Goal: Task Accomplishment & Management: Use online tool/utility

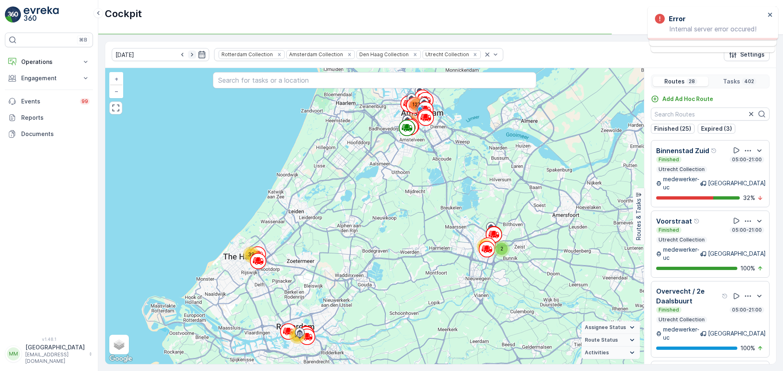
click at [188, 55] on icon "button" at bounding box center [192, 55] width 8 height 8
type input "[DATE]"
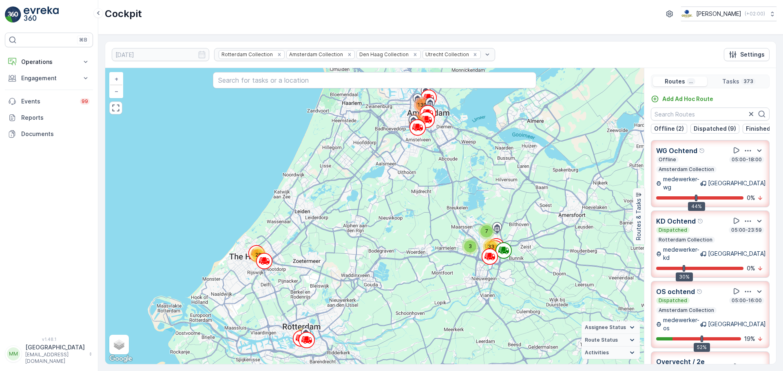
click at [20, 13] on img at bounding box center [13, 15] width 16 height 16
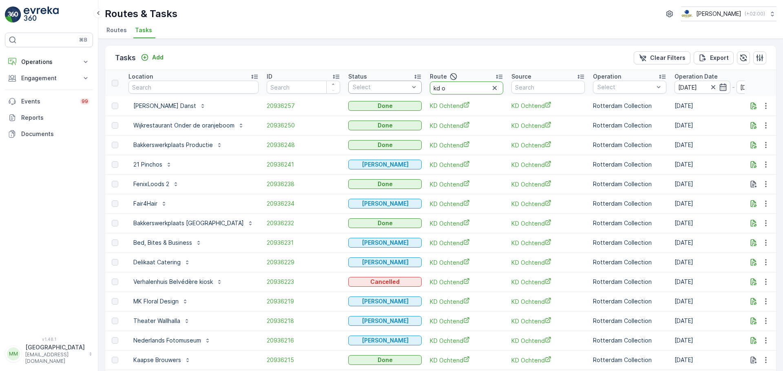
drag, startPoint x: 460, startPoint y: 87, endPoint x: 378, endPoint y: 83, distance: 82.1
click at [378, 83] on tr "Location ID Status Select Route kd o Source Operation Select Operation Date 18.…" at bounding box center [762, 83] width 1314 height 26
type input "bh r"
click at [626, 84] on input "[DATE]" at bounding box center [702, 87] width 56 height 13
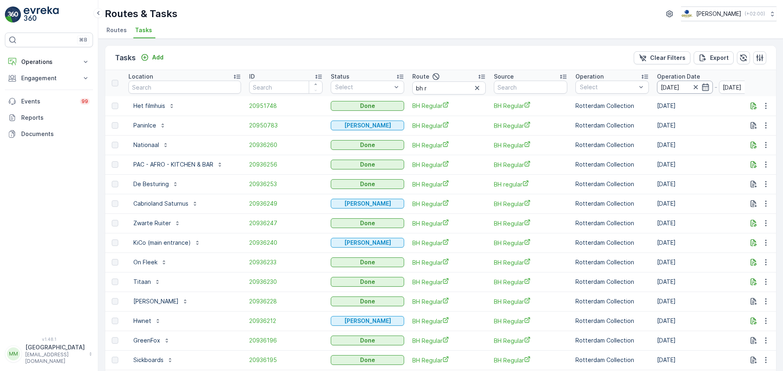
click at [626, 84] on input "[DATE]" at bounding box center [685, 87] width 56 height 13
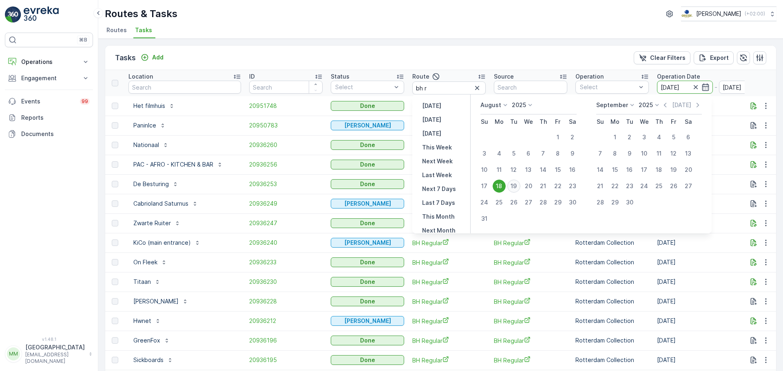
click at [515, 184] on div "19" at bounding box center [513, 186] width 13 height 13
type input "[DATE]"
click at [515, 184] on div "19" at bounding box center [513, 186] width 13 height 13
type input "[DATE]"
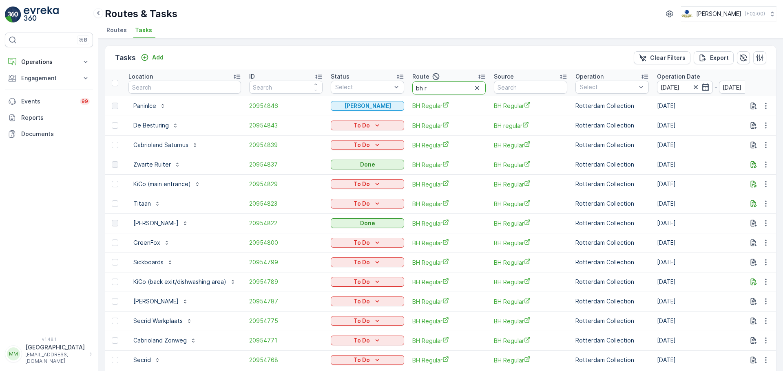
drag, startPoint x: 441, startPoint y: 88, endPoint x: 404, endPoint y: 85, distance: 36.8
click at [404, 85] on tr "Location ID Status Select Route bh r Source Operation Select Operation Date 19.…" at bounding box center [753, 83] width 1297 height 26
type input "seenons"
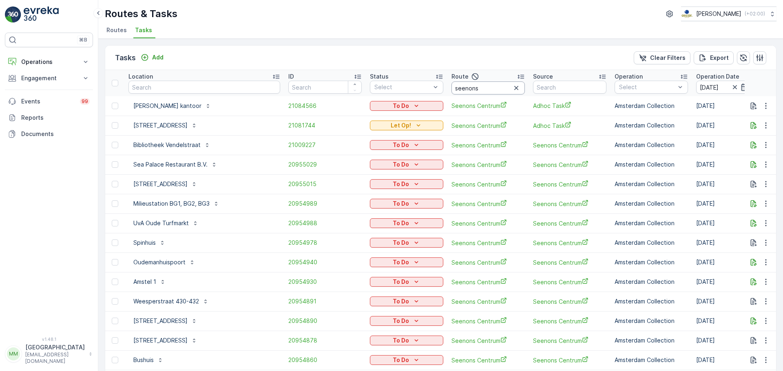
click at [466, 88] on input "seenons" at bounding box center [487, 88] width 73 height 13
type input "seenons d"
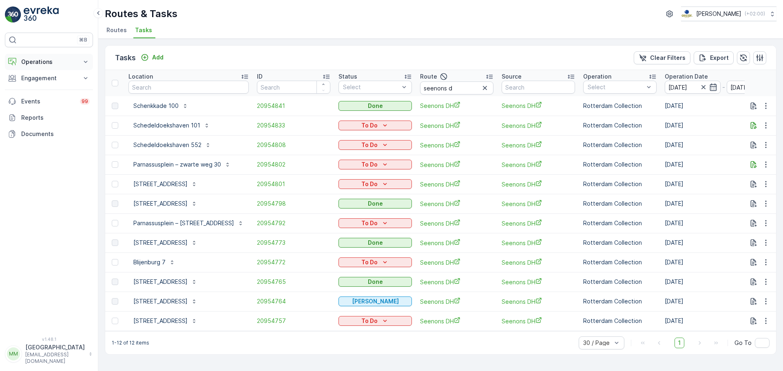
click at [40, 65] on p "Operations" at bounding box center [48, 62] width 55 height 8
click at [46, 100] on p "Routes & Tasks" at bounding box center [42, 99] width 42 height 8
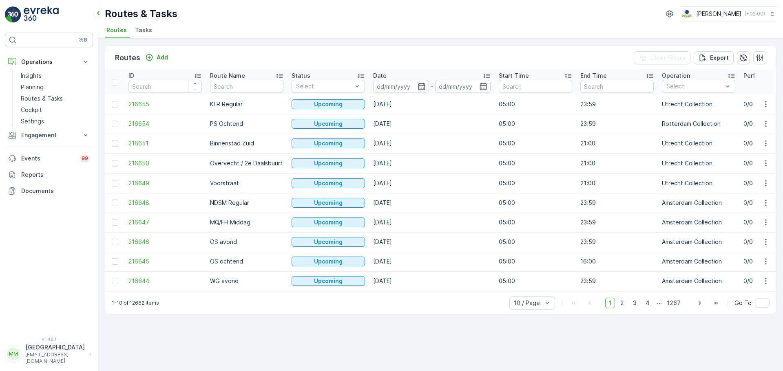
click at [148, 32] on span "Tasks" at bounding box center [143, 30] width 17 height 8
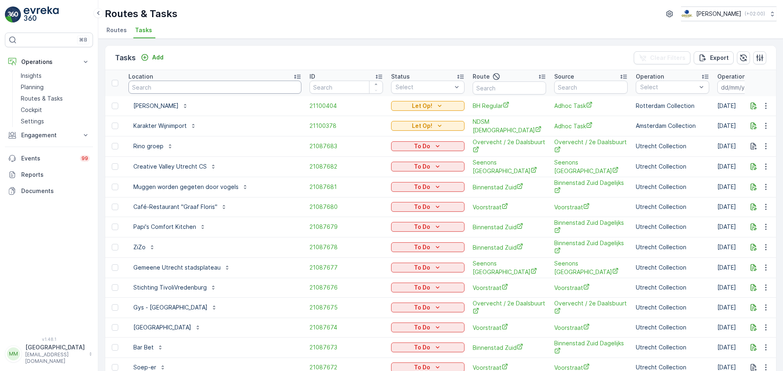
click at [162, 85] on input "text" at bounding box center [214, 87] width 173 height 13
type input "George que"
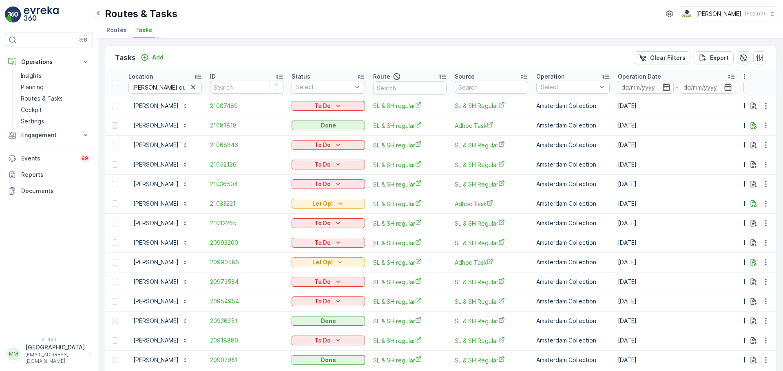
click at [230, 260] on span "20990586" at bounding box center [246, 262] width 73 height 8
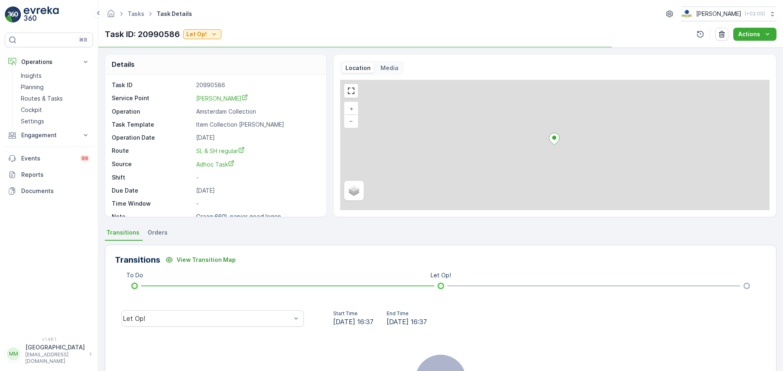
scroll to position [11, 0]
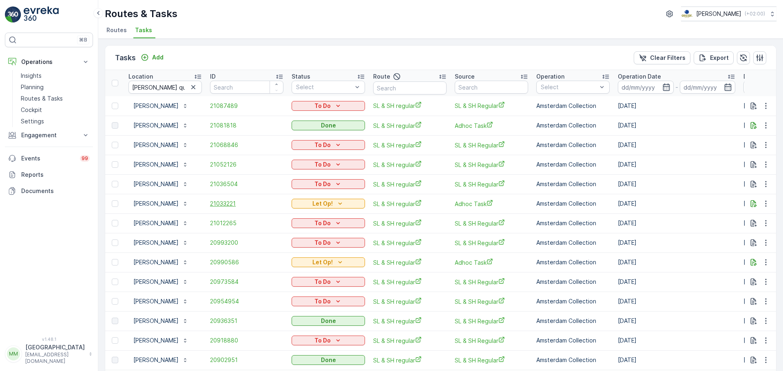
click at [224, 202] on span "21033221" at bounding box center [246, 204] width 73 height 8
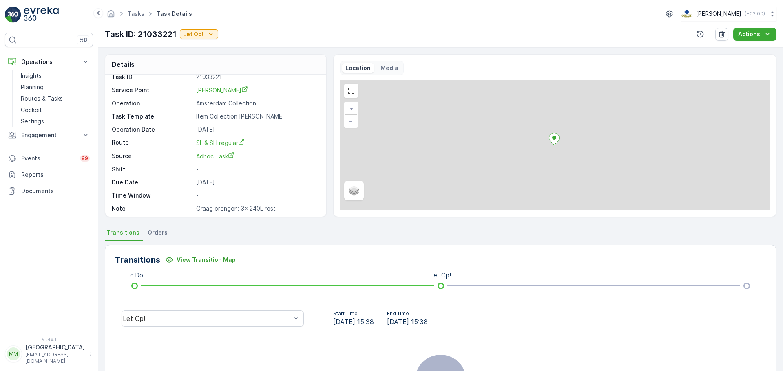
scroll to position [11, 0]
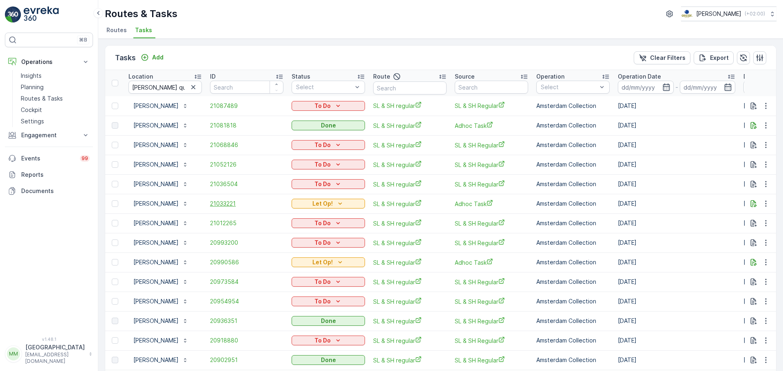
click at [230, 204] on span "21033221" at bounding box center [246, 204] width 73 height 8
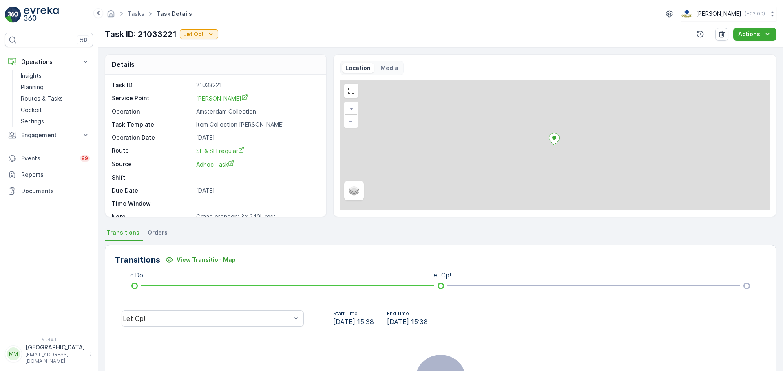
scroll to position [11, 0]
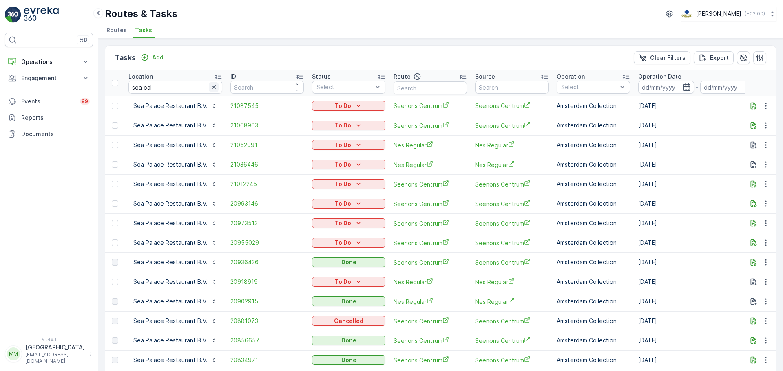
click at [214, 89] on icon "button" at bounding box center [214, 87] width 4 height 4
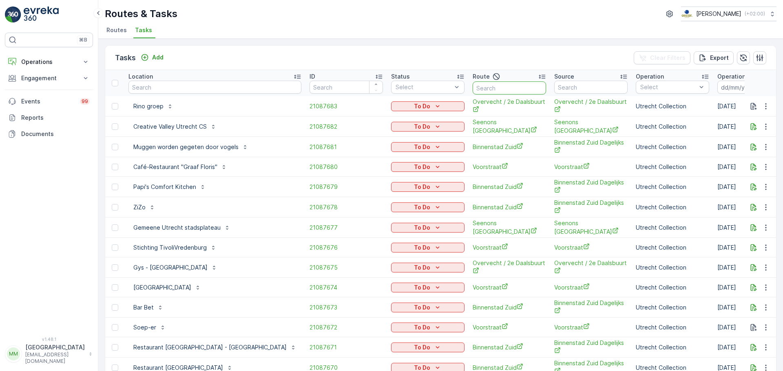
click at [476, 89] on input "text" at bounding box center [508, 88] width 73 height 13
type input "sg r"
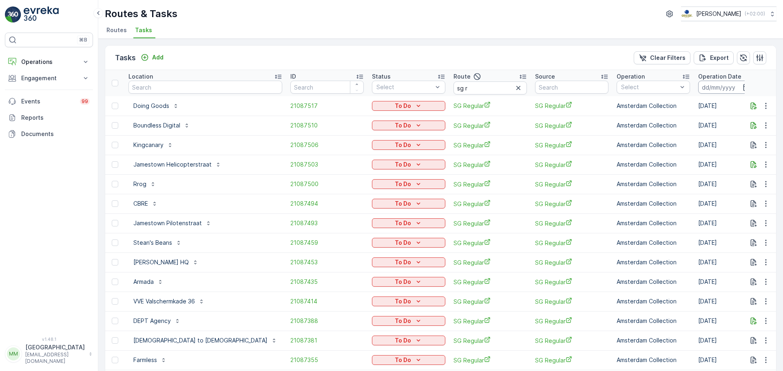
click at [626, 87] on input at bounding box center [726, 87] width 56 height 13
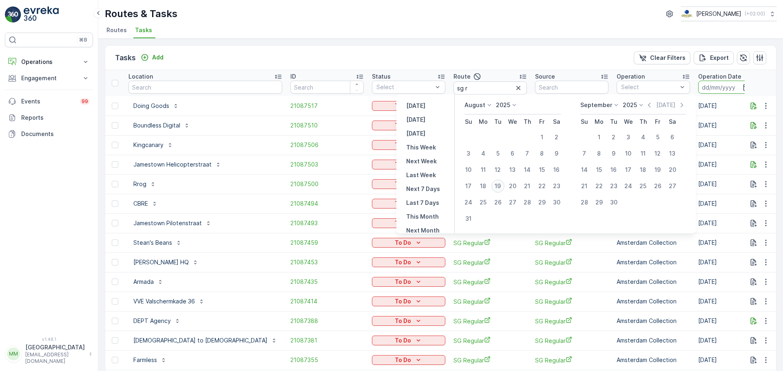
click at [497, 188] on div "19" at bounding box center [497, 186] width 13 height 13
type input "[DATE]"
click at [497, 188] on div "19" at bounding box center [497, 186] width 13 height 13
type input "[DATE]"
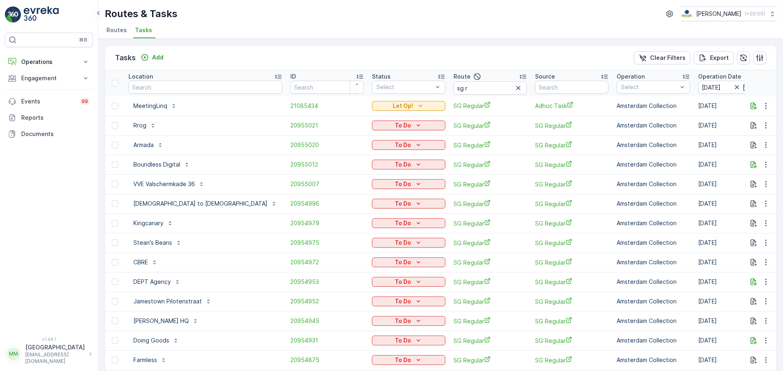
click at [514, 88] on icon "button" at bounding box center [518, 88] width 8 height 8
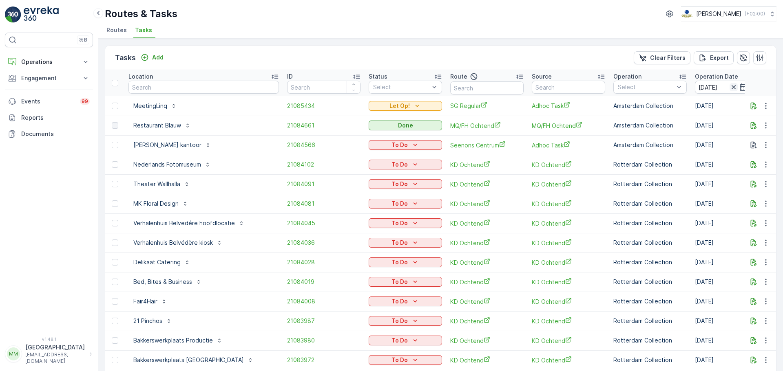
click at [626, 86] on icon "button" at bounding box center [733, 87] width 8 height 8
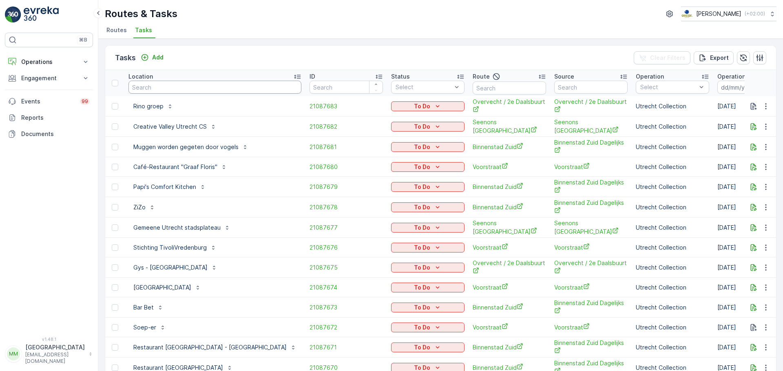
click at [224, 86] on input "text" at bounding box center [214, 87] width 173 height 13
type input "karakter"
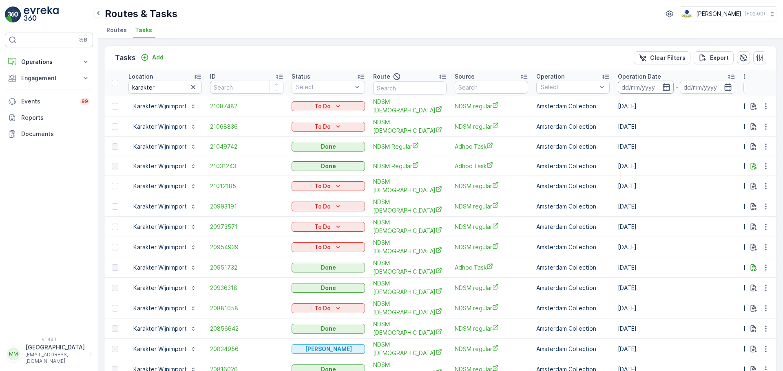
click at [626, 88] on input at bounding box center [646, 87] width 56 height 13
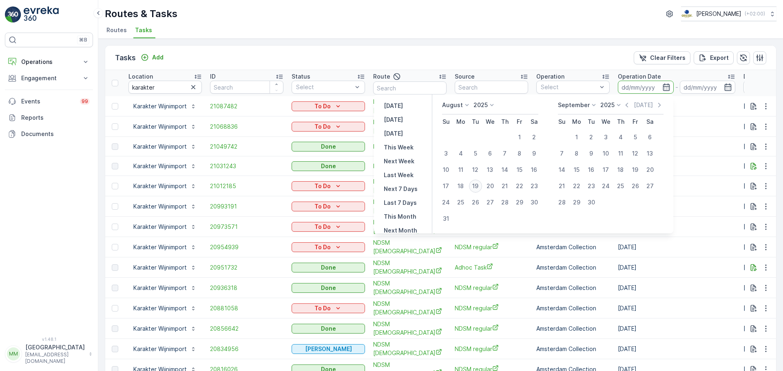
click at [479, 187] on div "19" at bounding box center [475, 186] width 13 height 13
type input "[DATE]"
click at [479, 187] on div "19" at bounding box center [475, 186] width 13 height 13
type input "[DATE]"
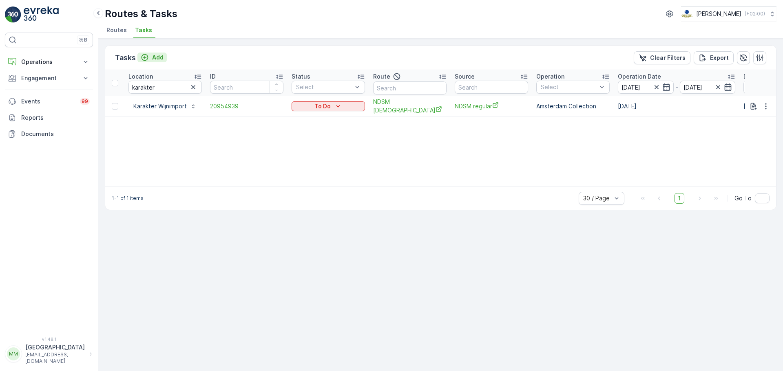
click at [153, 55] on p "Add" at bounding box center [157, 57] width 11 height 8
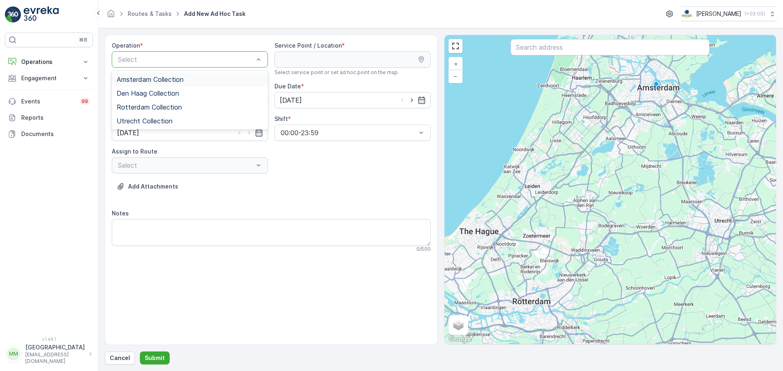
click at [153, 81] on span "Amsterdam Collection" at bounding box center [150, 79] width 67 height 7
click at [588, 46] on input "text" at bounding box center [609, 47] width 199 height 16
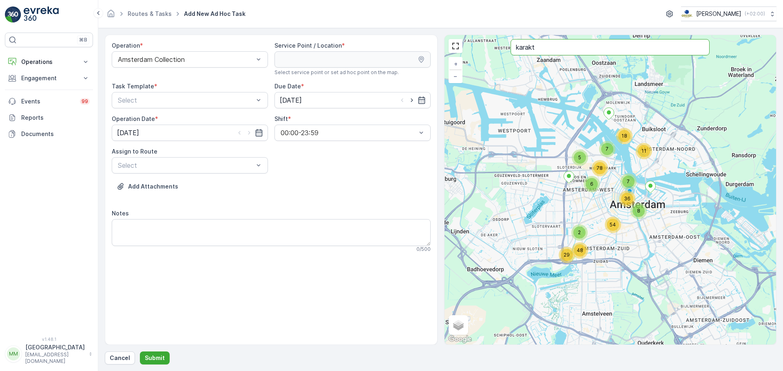
type input "karakt"
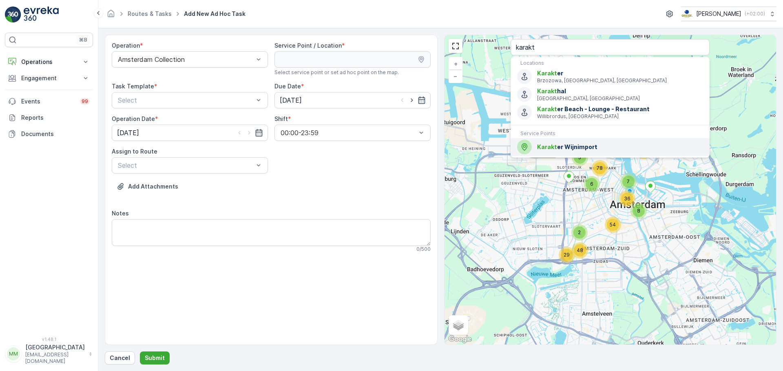
click at [572, 143] on span "Karakt er Wijnimport" at bounding box center [620, 147] width 166 height 8
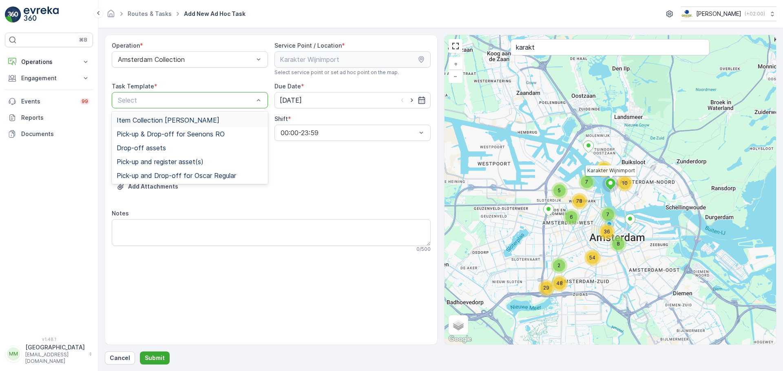
click at [164, 99] on div at bounding box center [185, 100] width 137 height 7
click at [165, 119] on span "Item Collection [PERSON_NAME]" at bounding box center [168, 120] width 103 height 7
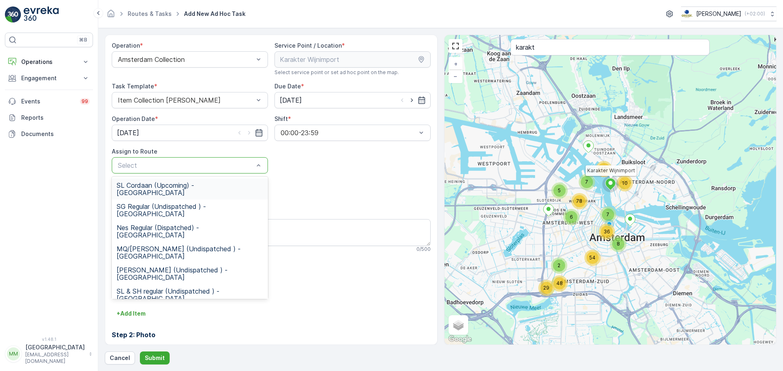
click at [204, 166] on div at bounding box center [185, 165] width 137 height 7
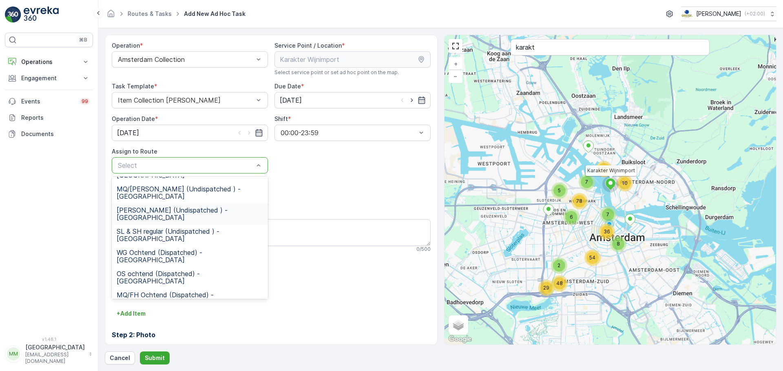
scroll to position [82, 0]
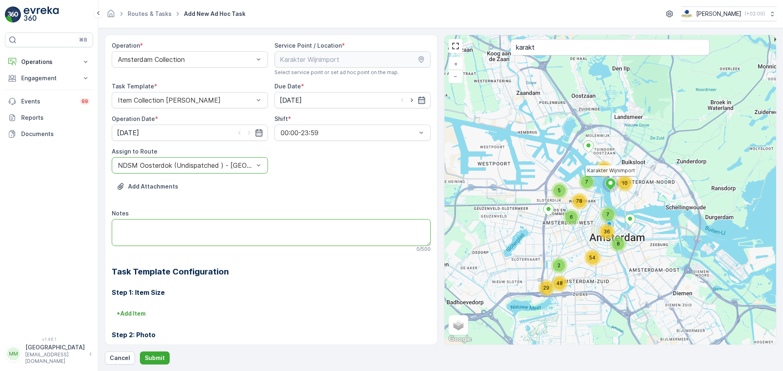
click at [177, 232] on textarea "Notes" at bounding box center [271, 232] width 319 height 27
type textarea "Graag 2x 660L Rest brengen."
click at [150, 283] on p "Submit" at bounding box center [155, 358] width 20 height 8
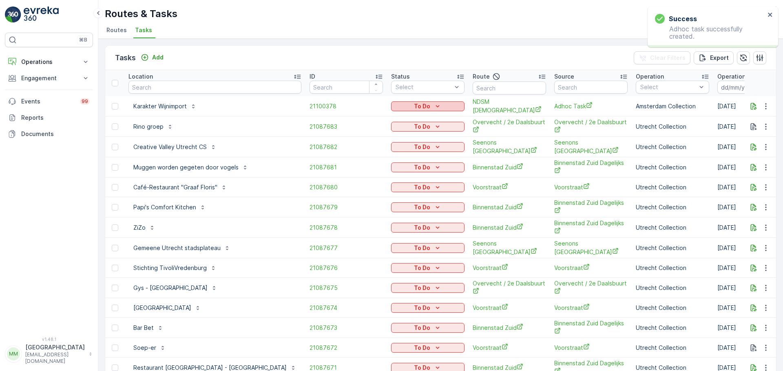
click at [414, 108] on p "To Do" at bounding box center [422, 106] width 16 height 8
click at [395, 116] on span "Let Op!" at bounding box center [394, 118] width 20 height 8
click at [489, 18] on div "Routes & Tasks Oscar Circulair ( +02:00 )" at bounding box center [440, 14] width 671 height 15
click at [178, 86] on input "text" at bounding box center [214, 87] width 173 height 13
type input "oudezijds"
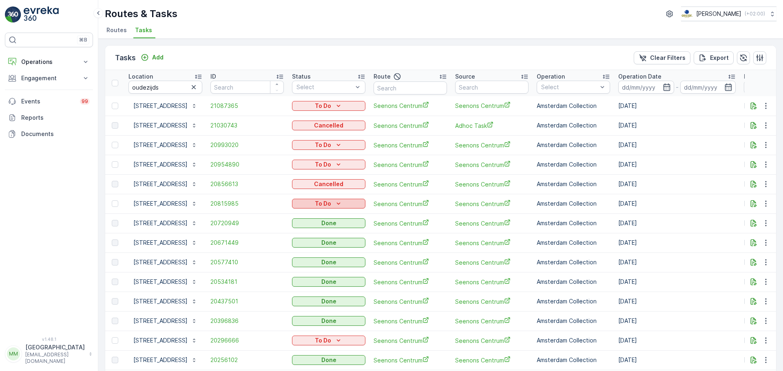
click at [332, 201] on div "To Do" at bounding box center [328, 204] width 67 height 8
click at [329, 252] on span "Cancelled" at bounding box center [331, 250] width 27 height 8
drag, startPoint x: 181, startPoint y: 91, endPoint x: 61, endPoint y: 89, distance: 120.3
click at [61, 89] on div "⌘B Operations Insights Planning Routes & Tasks Cockpit Settings Engagement Insi…" at bounding box center [391, 185] width 783 height 371
type input "wordpress"
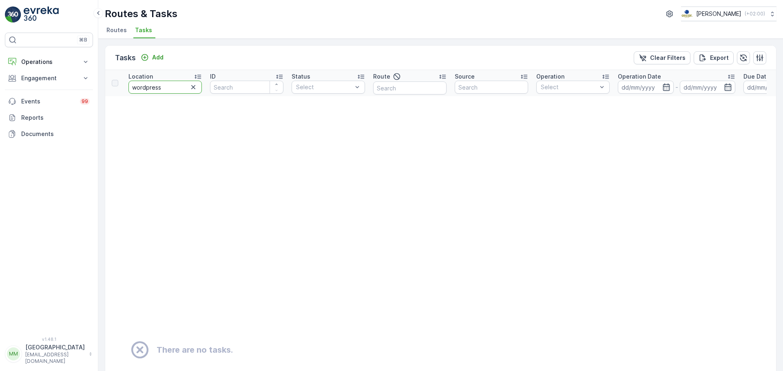
drag, startPoint x: 155, startPoint y: 88, endPoint x: 112, endPoint y: 82, distance: 42.8
click at [109, 86] on tr "Location wordpress ID Status Select Route Source Operation Select Operation Dat…" at bounding box center [715, 83] width 1221 height 26
type input "world"
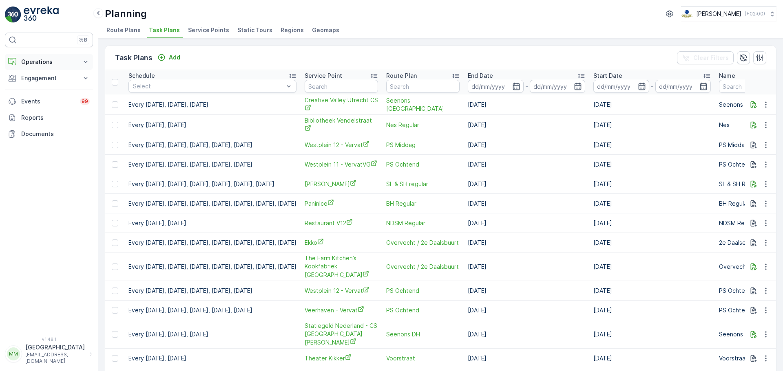
click at [40, 60] on p "Operations" at bounding box center [48, 62] width 55 height 8
click at [58, 94] on link "Routes & Tasks" at bounding box center [55, 98] width 75 height 11
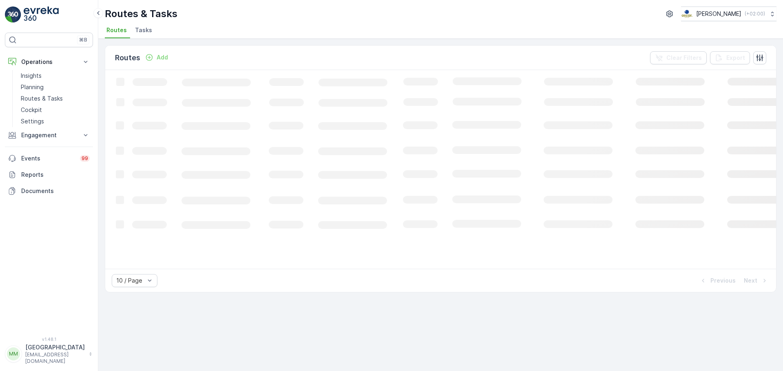
click at [139, 33] on span "Tasks" at bounding box center [143, 30] width 17 height 8
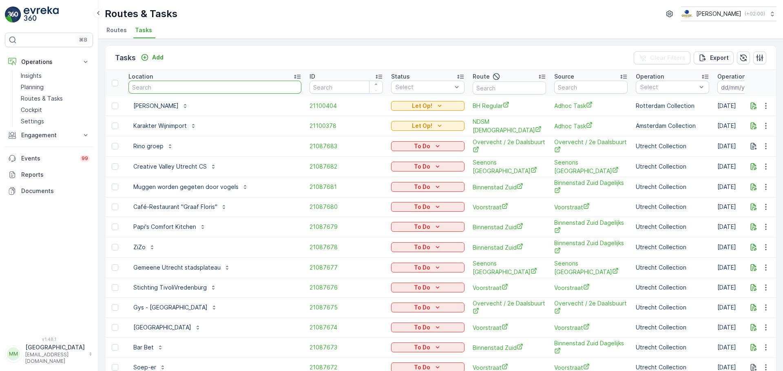
click at [221, 84] on input "text" at bounding box center [214, 87] width 173 height 13
type input "weesp"
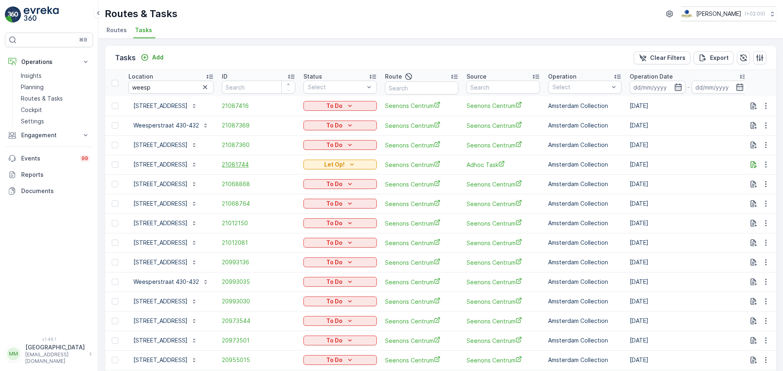
click at [230, 167] on span "21081744" at bounding box center [258, 165] width 73 height 8
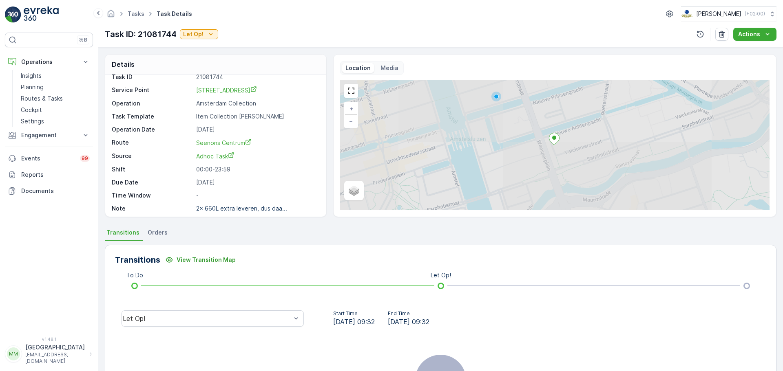
scroll to position [11, 0]
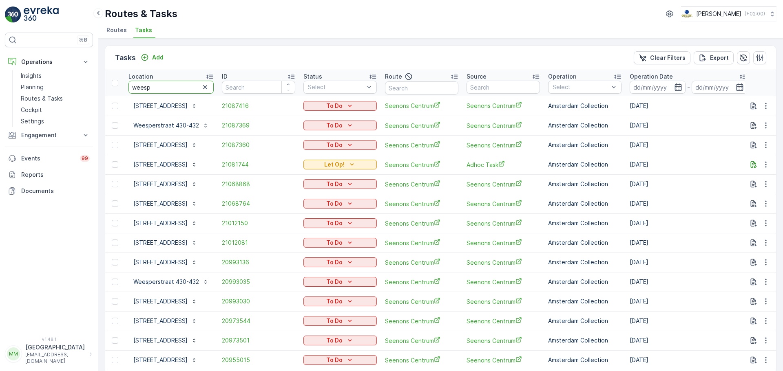
drag, startPoint x: 168, startPoint y: 89, endPoint x: 152, endPoint y: 88, distance: 16.4
click at [152, 88] on input "weesp" at bounding box center [170, 87] width 85 height 13
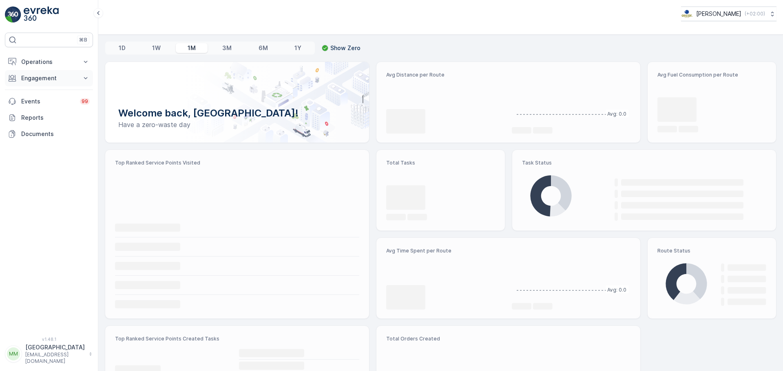
drag, startPoint x: 28, startPoint y: 56, endPoint x: 45, endPoint y: 83, distance: 31.3
click at [28, 56] on button "Operations" at bounding box center [49, 62] width 88 height 16
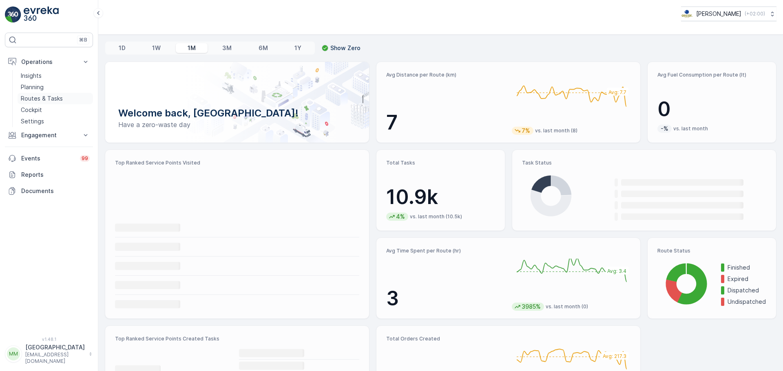
click at [48, 97] on p "Routes & Tasks" at bounding box center [42, 99] width 42 height 8
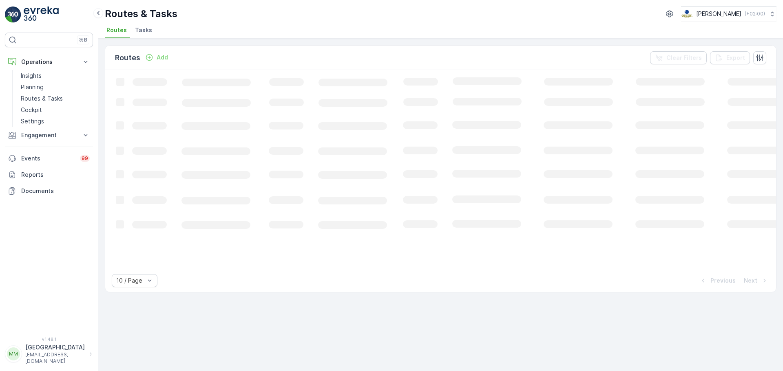
click at [144, 32] on span "Tasks" at bounding box center [143, 30] width 17 height 8
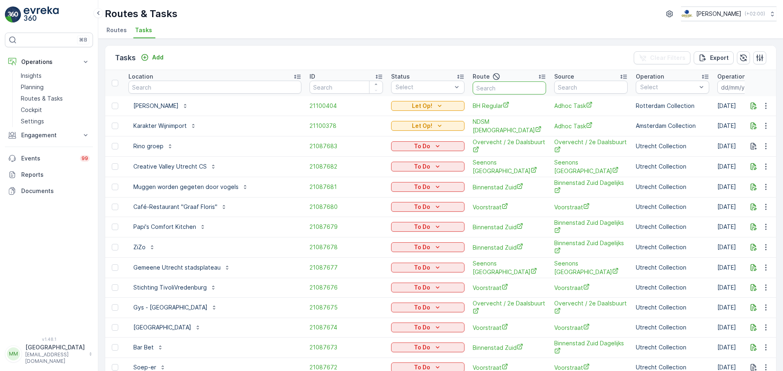
click at [491, 84] on input "text" at bounding box center [508, 88] width 73 height 13
type input "KLR"
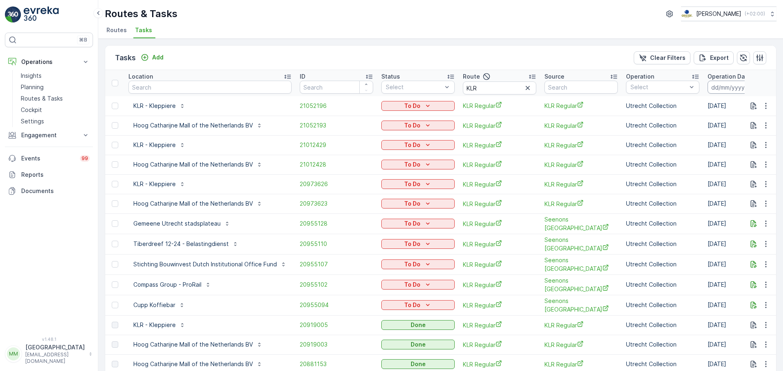
click at [720, 86] on input at bounding box center [735, 87] width 56 height 13
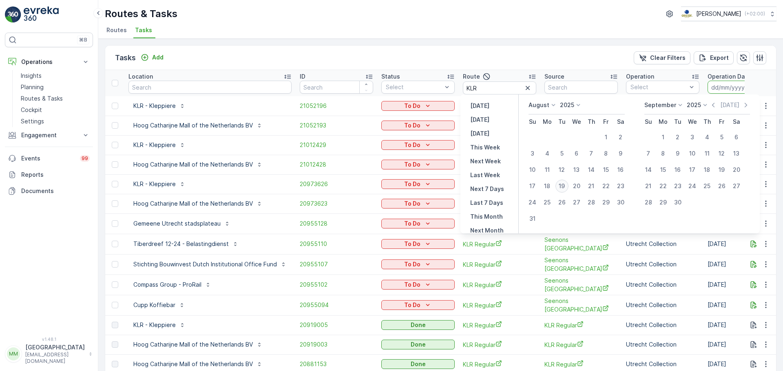
click at [568, 185] on div "19" at bounding box center [561, 186] width 13 height 13
type input "[DATE]"
click at [568, 185] on div "19" at bounding box center [561, 186] width 13 height 13
type input "[DATE]"
